Goal: Find specific page/section: Find specific page/section

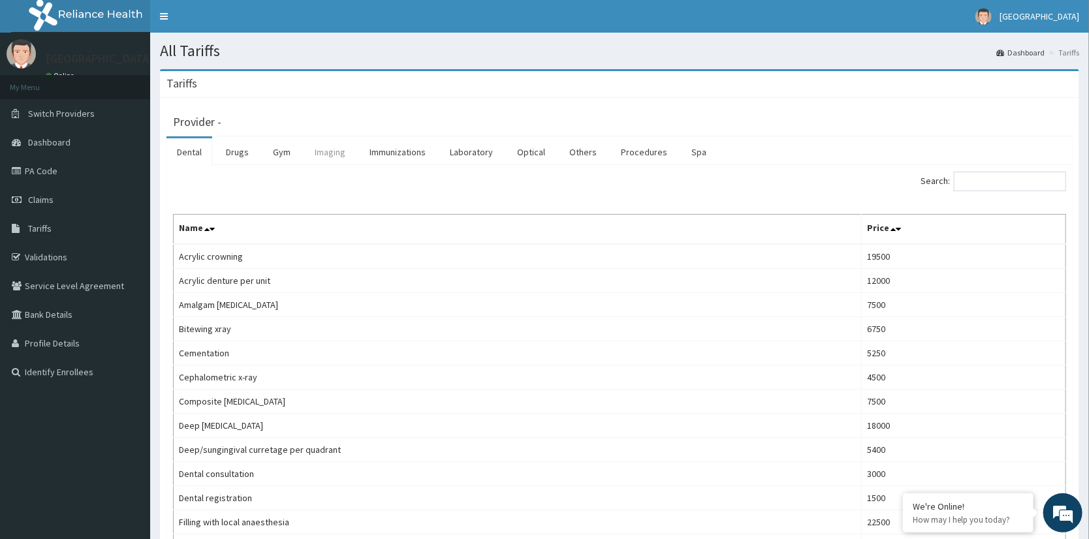
click at [324, 150] on link "Imaging" at bounding box center [330, 151] width 52 height 27
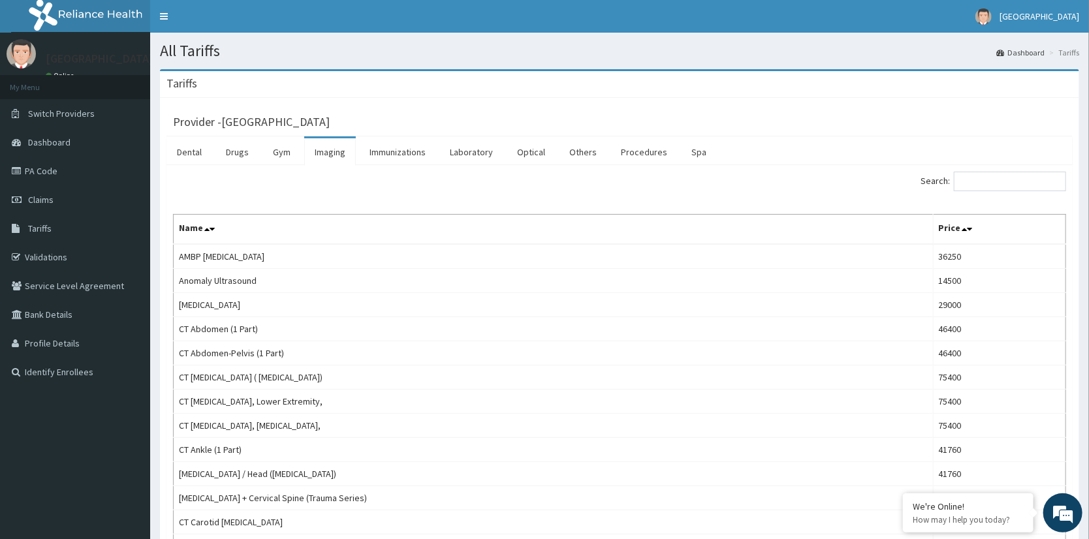
drag, startPoint x: 1013, startPoint y: 194, endPoint x: 1016, endPoint y: 183, distance: 12.2
click at [1016, 183] on input "Search:" at bounding box center [1010, 182] width 112 height 20
click at [1016, 177] on input "Search:" at bounding box center [1010, 182] width 112 height 20
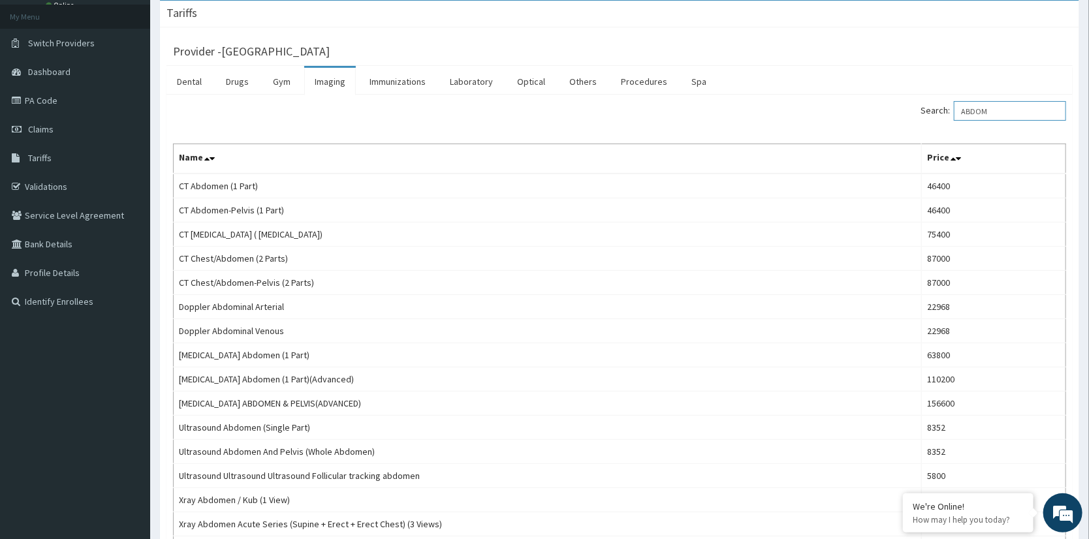
scroll to position [76, 0]
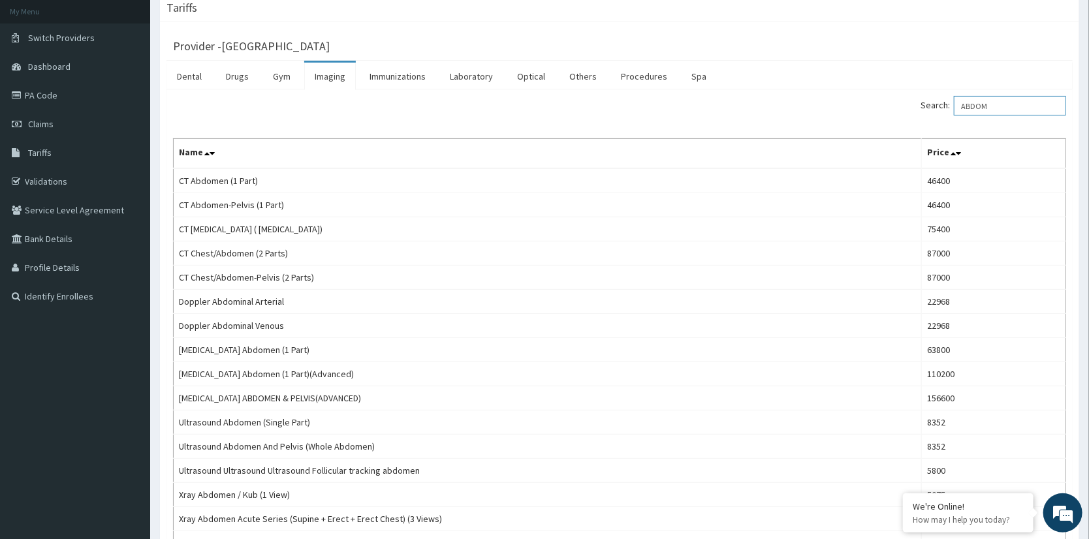
type input "ABDOM"
click at [37, 91] on link "PA Code" at bounding box center [75, 95] width 150 height 29
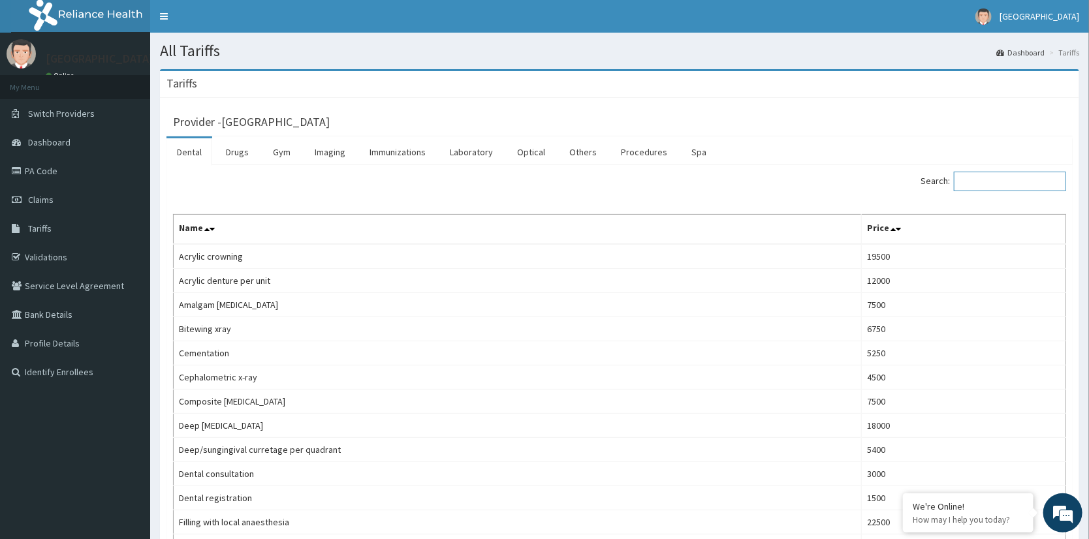
click at [1029, 187] on input "Search:" at bounding box center [1010, 182] width 112 height 20
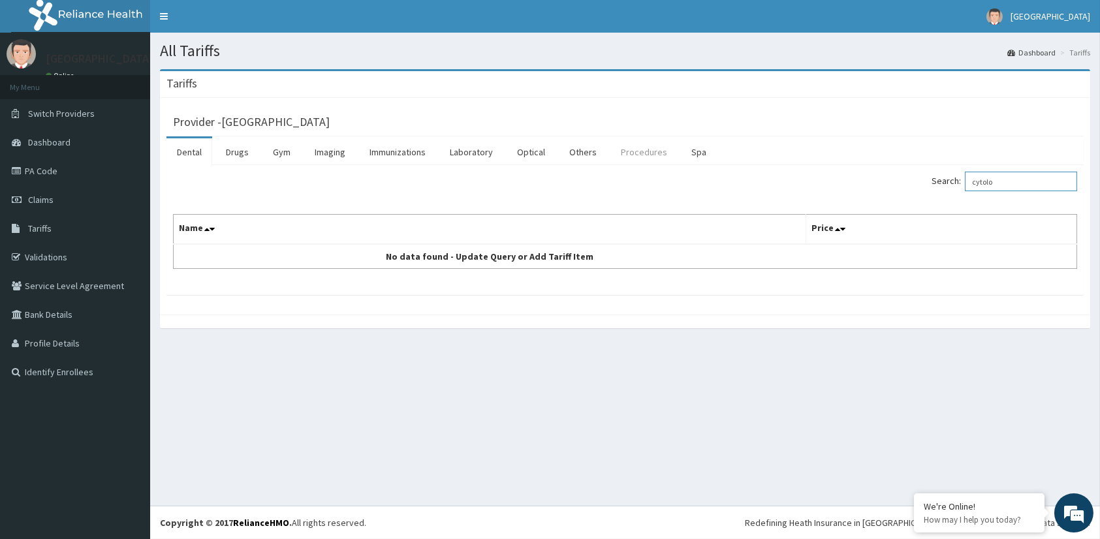
type input "cytolo"
click at [625, 150] on link "Procedures" at bounding box center [643, 151] width 67 height 27
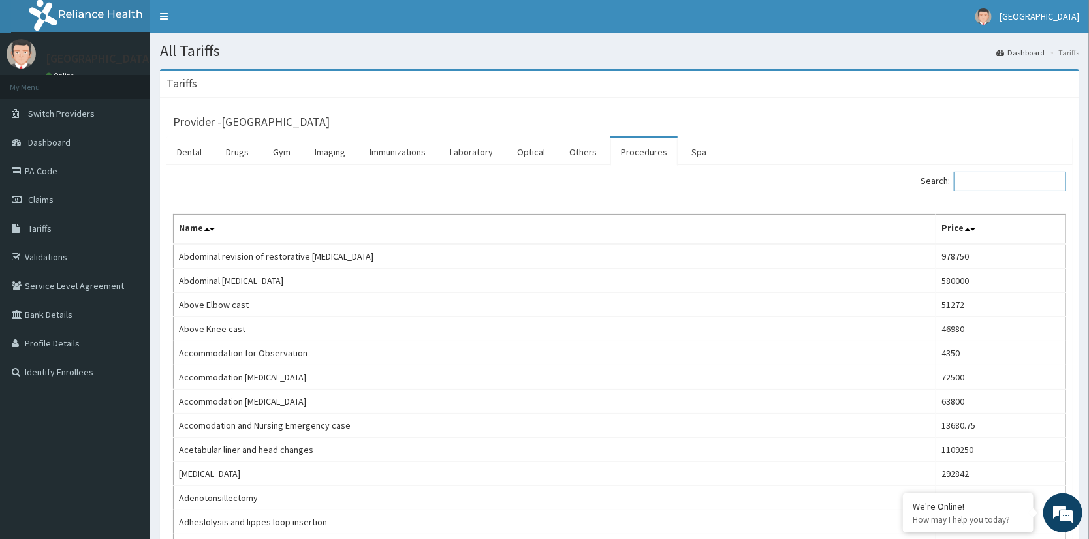
click at [998, 180] on input "Search:" at bounding box center [1010, 182] width 112 height 20
click at [475, 152] on link "Laboratory" at bounding box center [471, 151] width 64 height 27
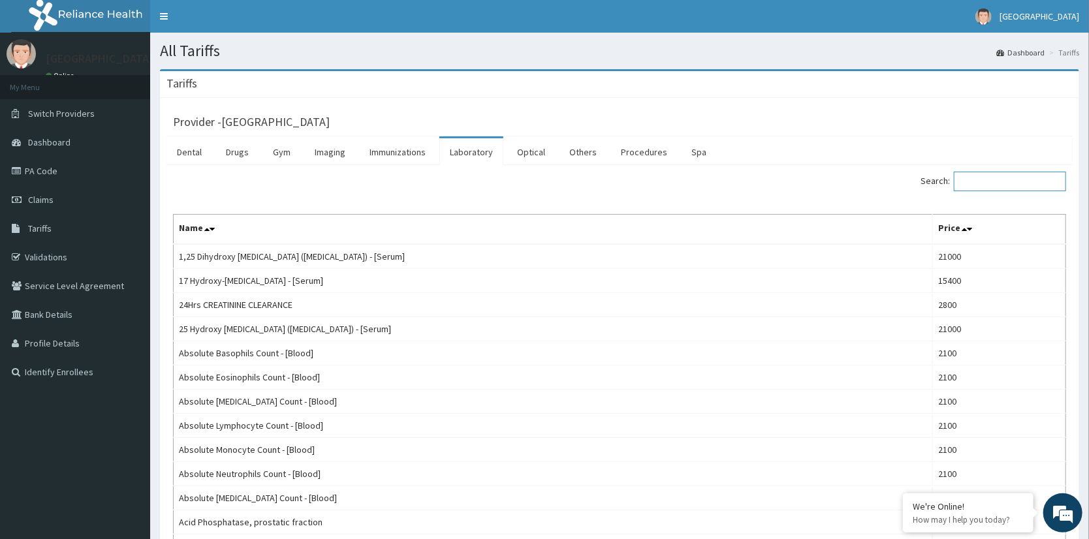
click at [1027, 181] on input "Search:" at bounding box center [1010, 182] width 112 height 20
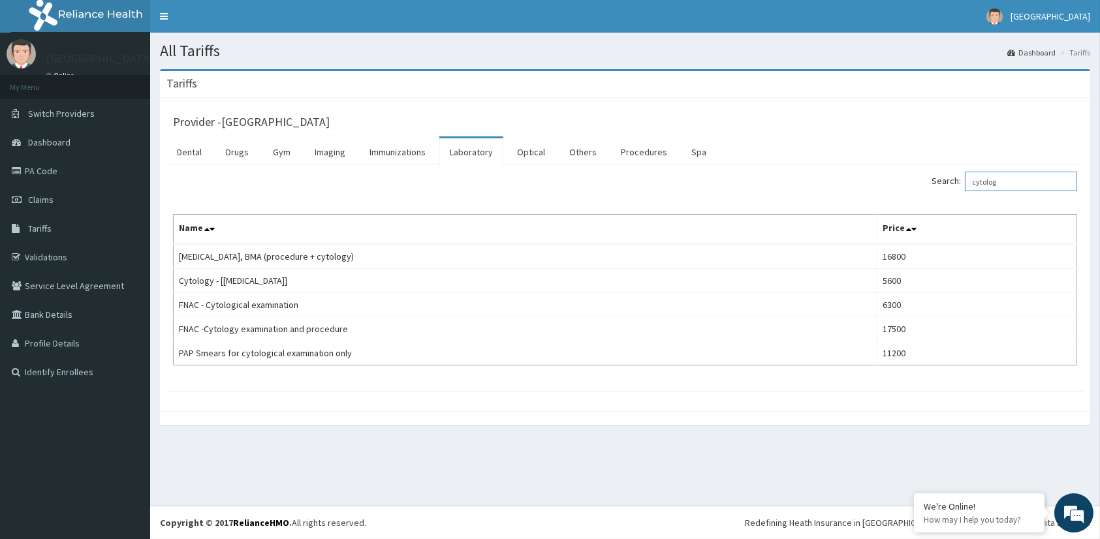
type input "cytolog"
click at [46, 255] on link "Validations" at bounding box center [75, 257] width 150 height 29
